Goal: Task Accomplishment & Management: Use online tool/utility

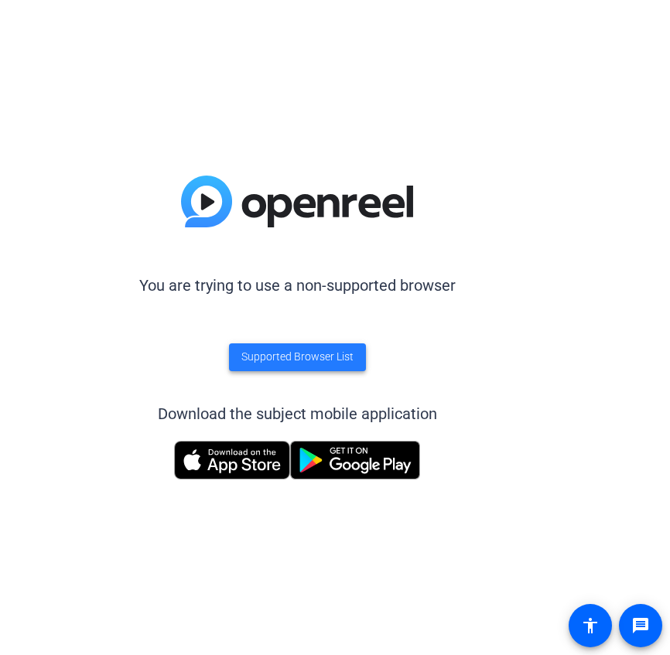
click at [326, 360] on span "Supported Browser List" at bounding box center [297, 357] width 112 height 16
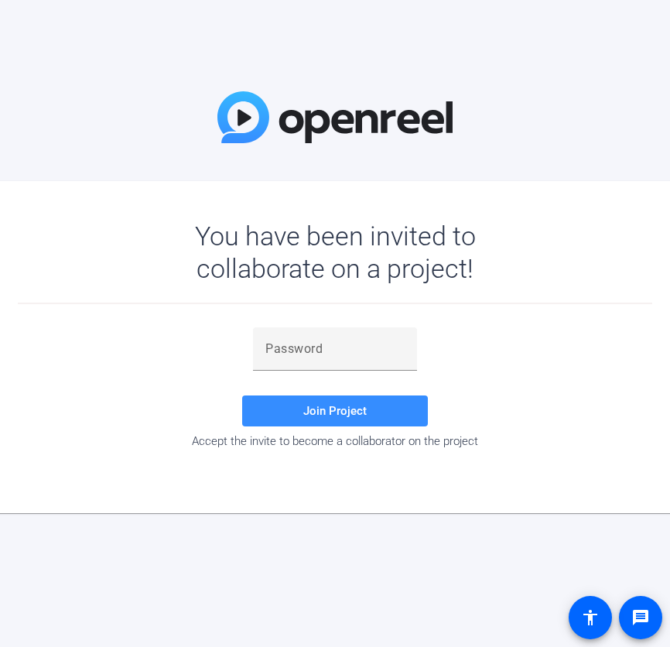
drag, startPoint x: 310, startPoint y: 357, endPoint x: 309, endPoint y: 326, distance: 31.0
click at [310, 357] on input "text" at bounding box center [334, 349] width 139 height 19
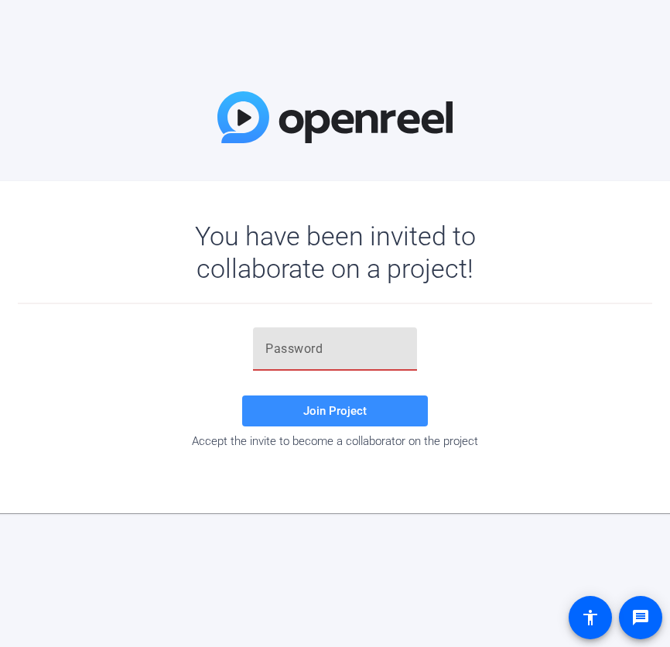
click at [305, 350] on input "text" at bounding box center [334, 349] width 139 height 19
type input "k1WTX+"
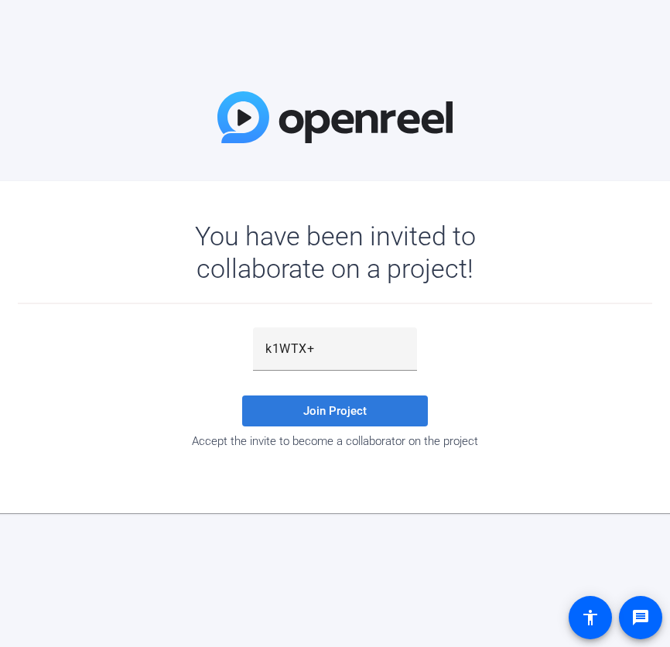
click at [364, 414] on span "Join Project" at bounding box center [334, 411] width 63 height 14
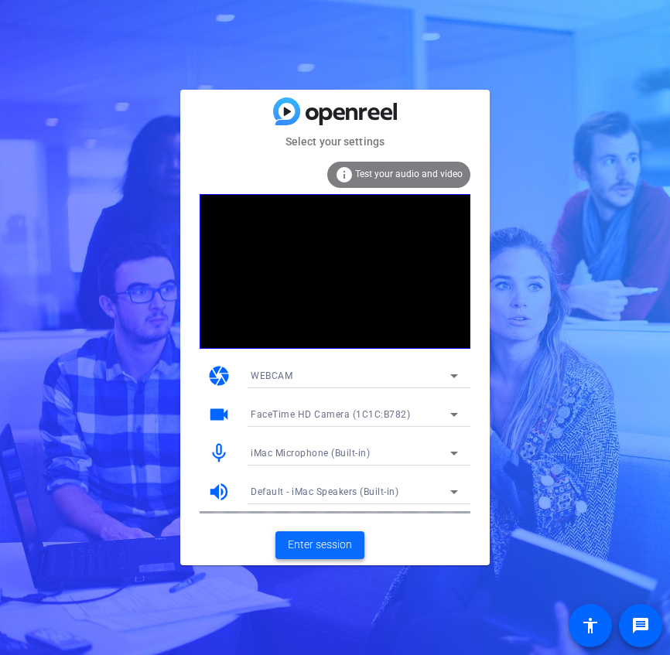
click at [316, 542] on span "Enter session" at bounding box center [320, 545] width 64 height 16
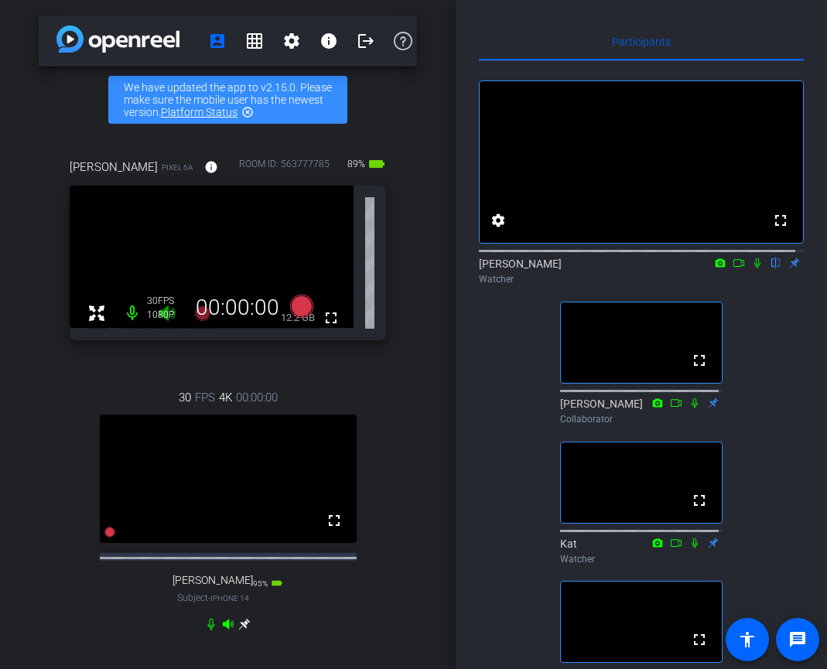
scroll to position [123, 0]
